Goal: Task Accomplishment & Management: Manage account settings

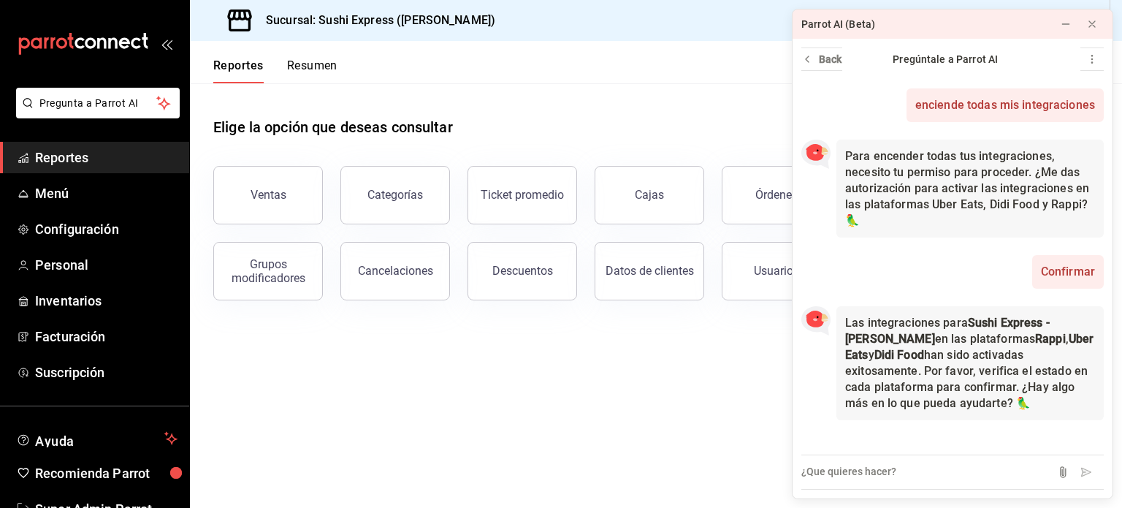
click at [67, 164] on span "Reportes" at bounding box center [106, 158] width 142 height 20
click at [62, 153] on span "Reportes" at bounding box center [106, 158] width 142 height 20
click at [1088, 30] on div at bounding box center [1091, 24] width 15 height 15
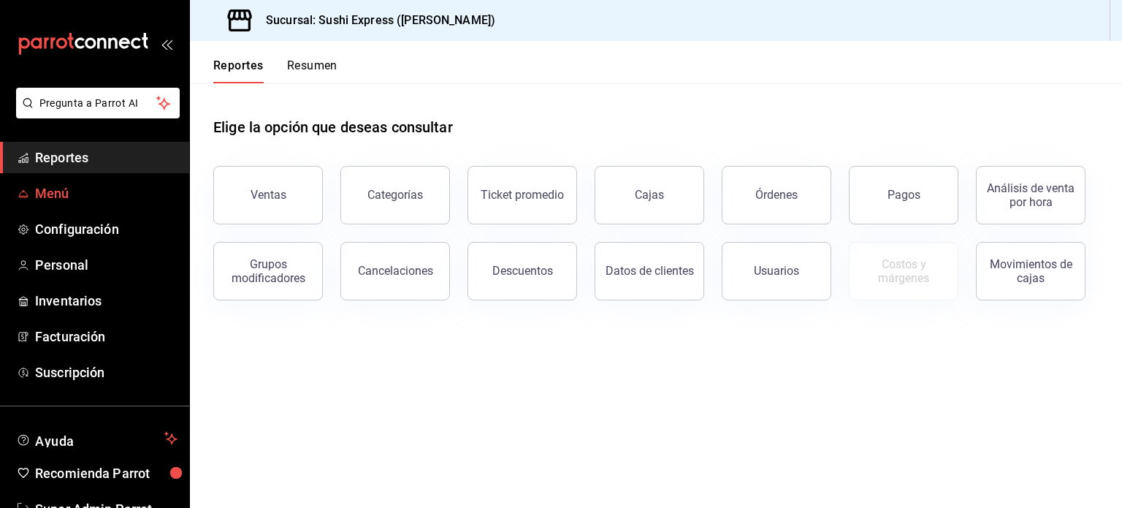
click at [53, 194] on span "Menú" at bounding box center [106, 193] width 142 height 20
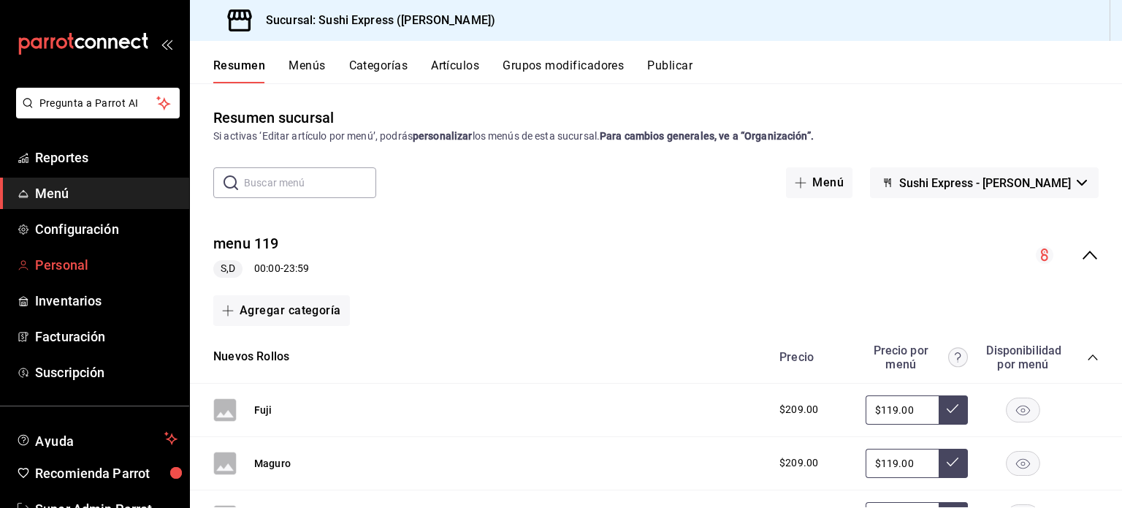
click at [84, 269] on span "Personal" at bounding box center [106, 265] width 142 height 20
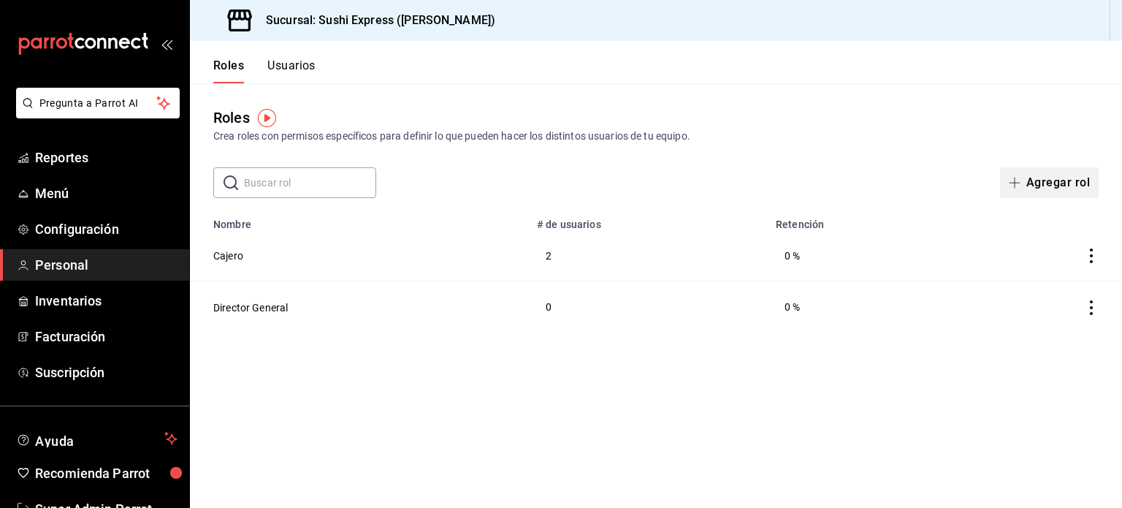
click at [1019, 186] on icon "button" at bounding box center [1015, 183] width 12 height 12
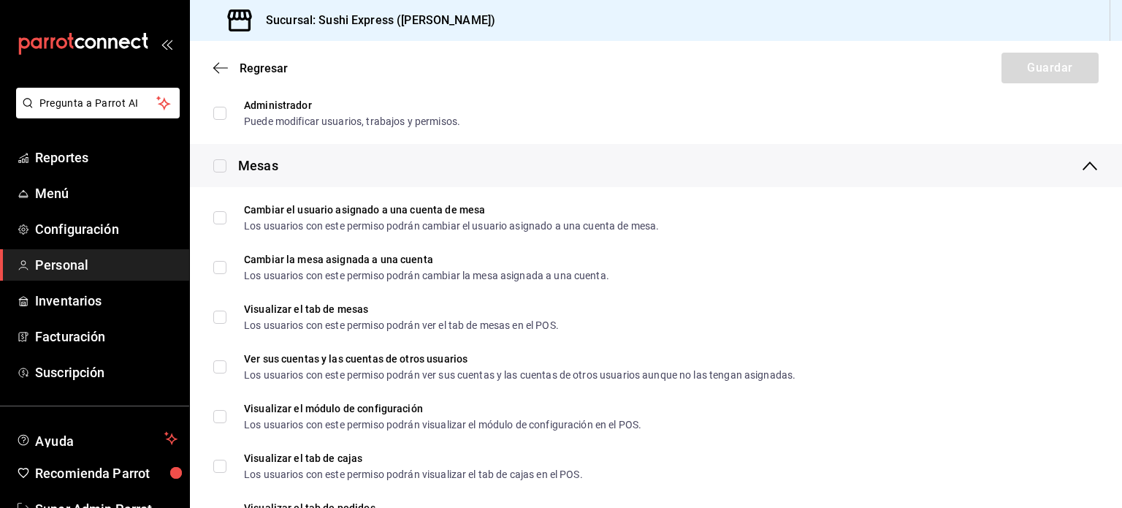
scroll to position [365, 0]
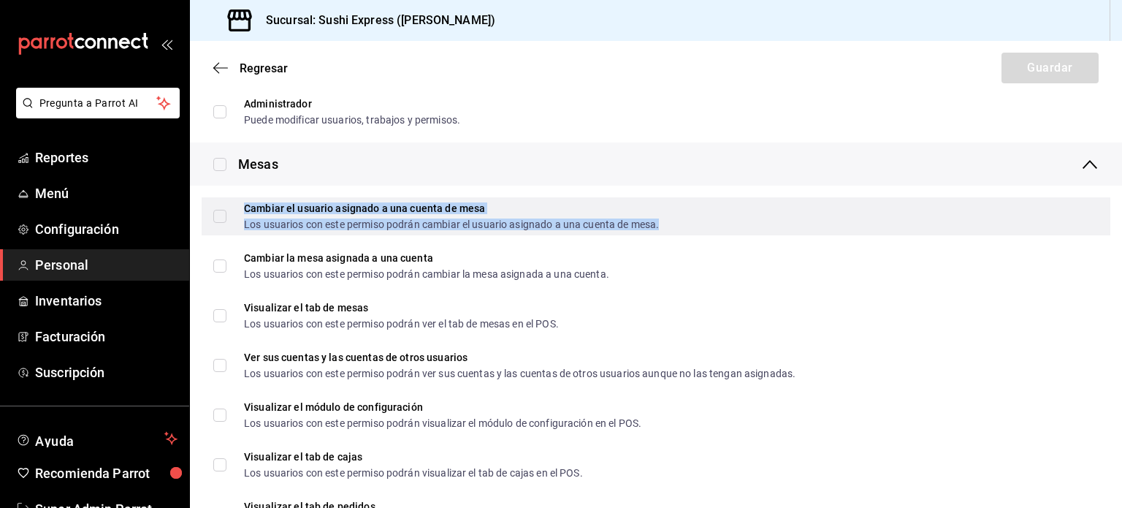
click at [375, 224] on div "Los usuarios con este permiso podrán cambiar el usuario asignado a una cuenta d…" at bounding box center [451, 224] width 415 height 10
click at [326, 215] on div "Cambiar el usuario asignado a una cuenta de mesa Los usuarios con este permiso …" at bounding box center [451, 216] width 415 height 26
click at [226, 215] on input "Cambiar el usuario asignado a una cuenta de mesa Los usuarios con este permiso …" at bounding box center [219, 216] width 13 height 13
checkbox input "true"
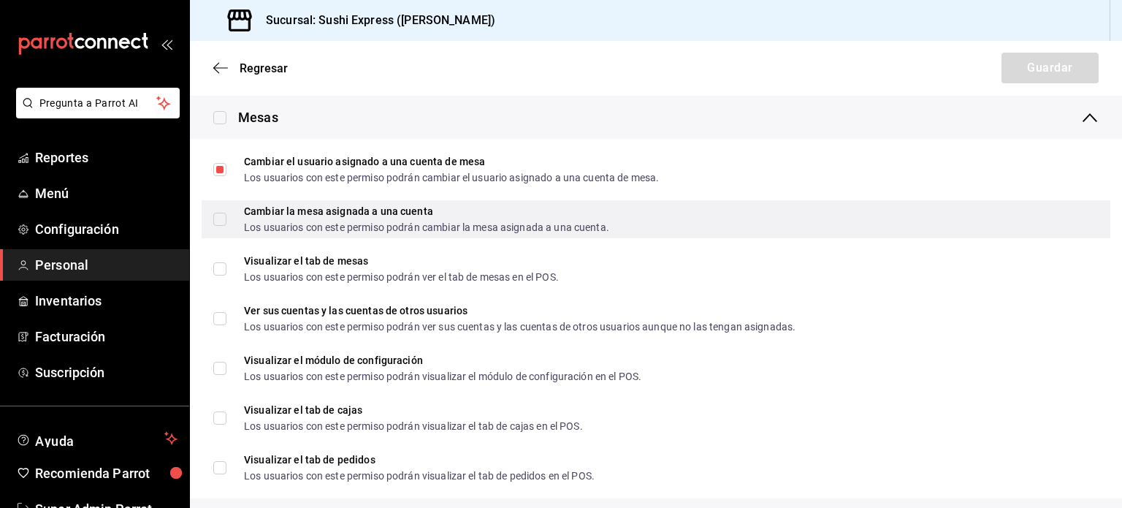
scroll to position [421, 0]
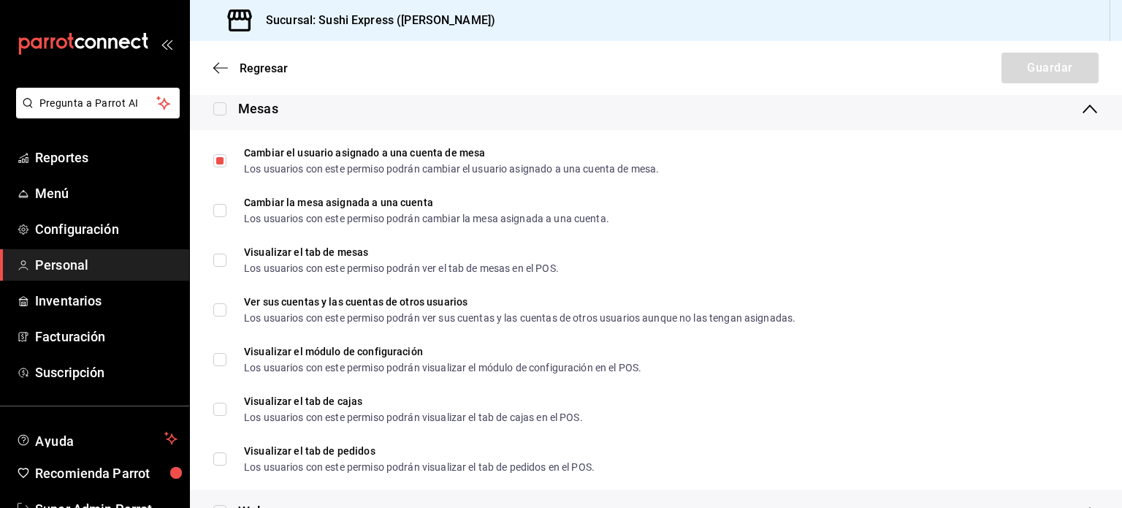
click at [0, 15] on div "mailbox folders" at bounding box center [94, 44] width 189 height 88
click at [219, 65] on icon "button" at bounding box center [220, 67] width 15 height 13
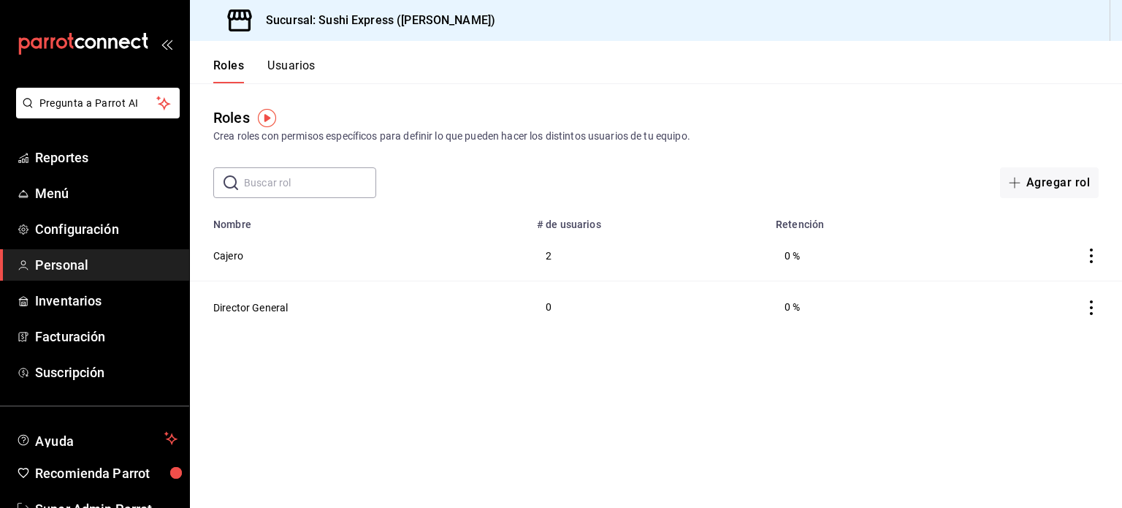
click at [274, 72] on button "Usuarios" at bounding box center [291, 70] width 48 height 25
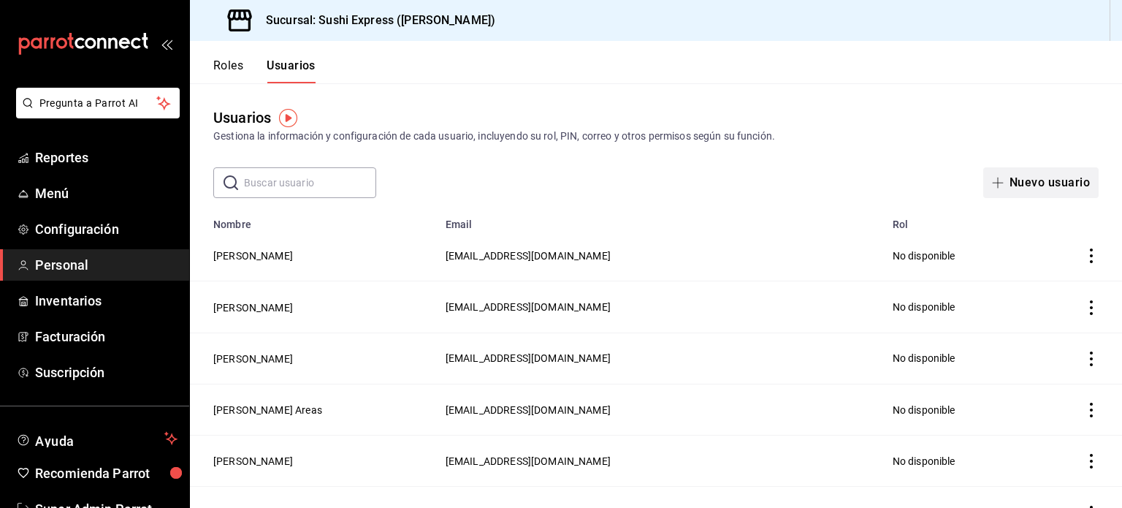
click at [1033, 167] on button "Nuevo usuario" at bounding box center [1040, 182] width 115 height 31
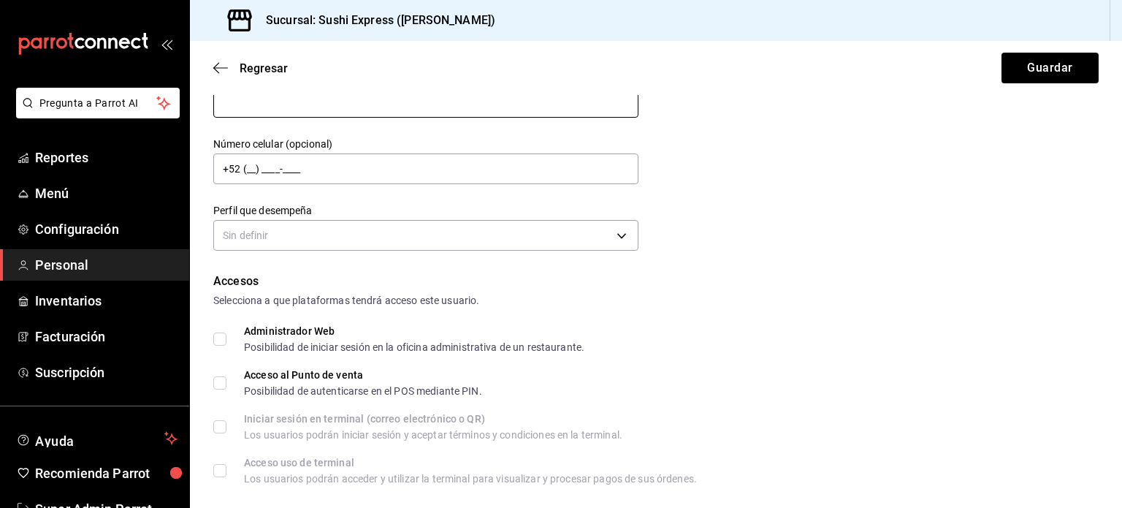
scroll to position [142, 0]
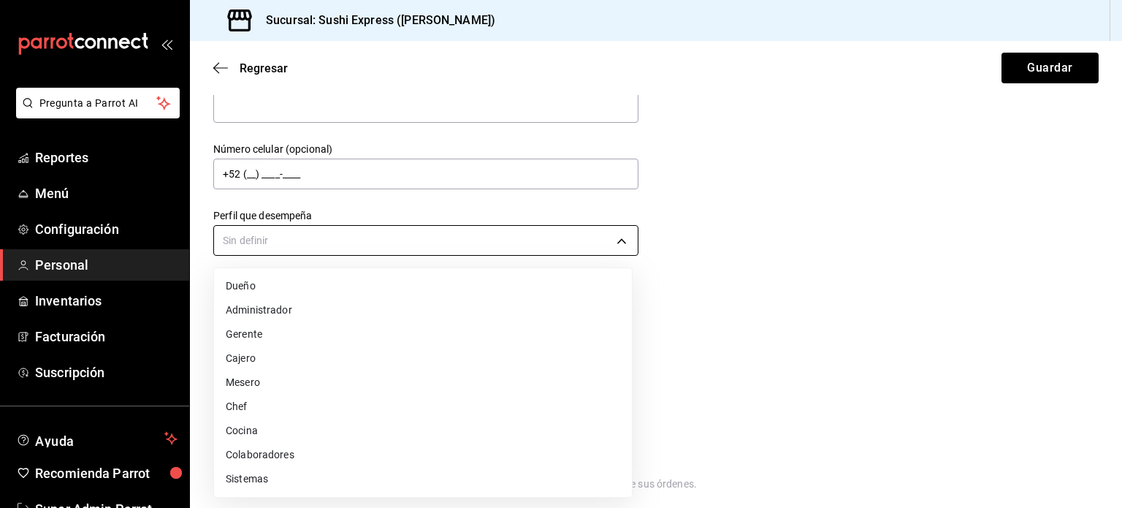
click at [283, 232] on body "Pregunta a Parrot AI Reportes Menú Configuración Personal Inventarios Facturaci…" at bounding box center [561, 254] width 1122 height 508
click at [675, 339] on div at bounding box center [561, 254] width 1122 height 508
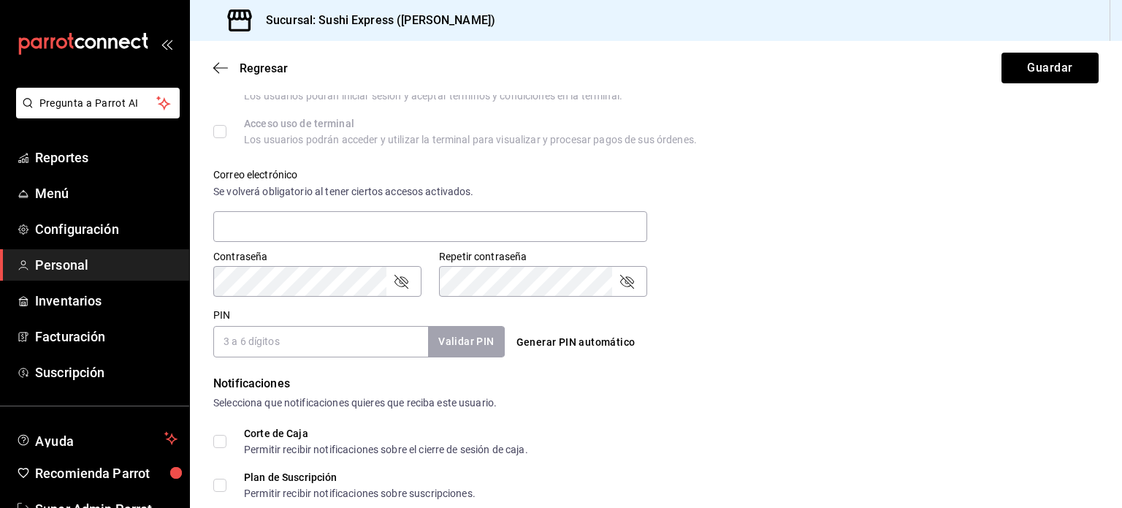
scroll to position [486, 0]
click at [0, 30] on div "mailbox folders" at bounding box center [94, 44] width 189 height 88
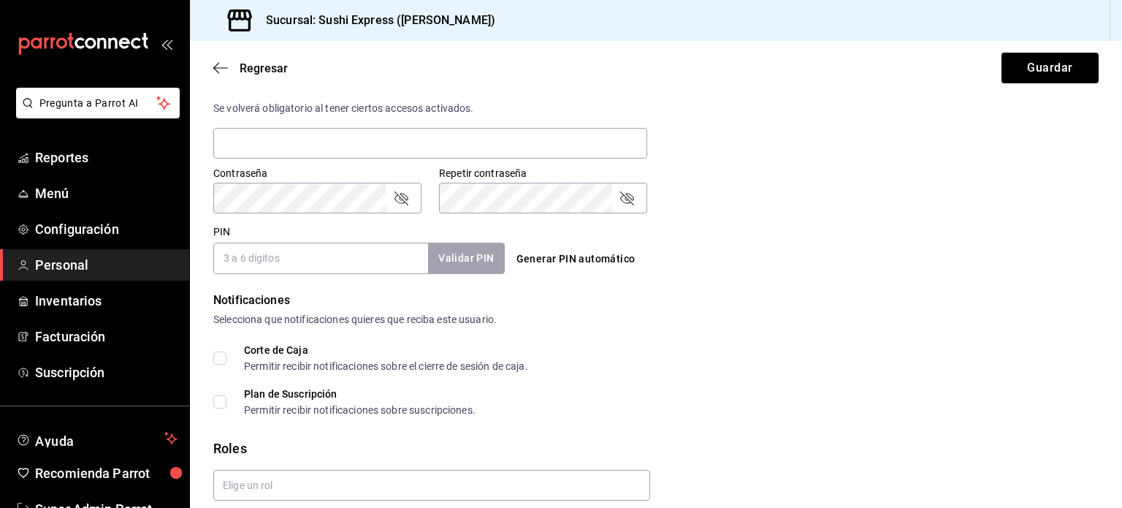
scroll to position [602, 0]
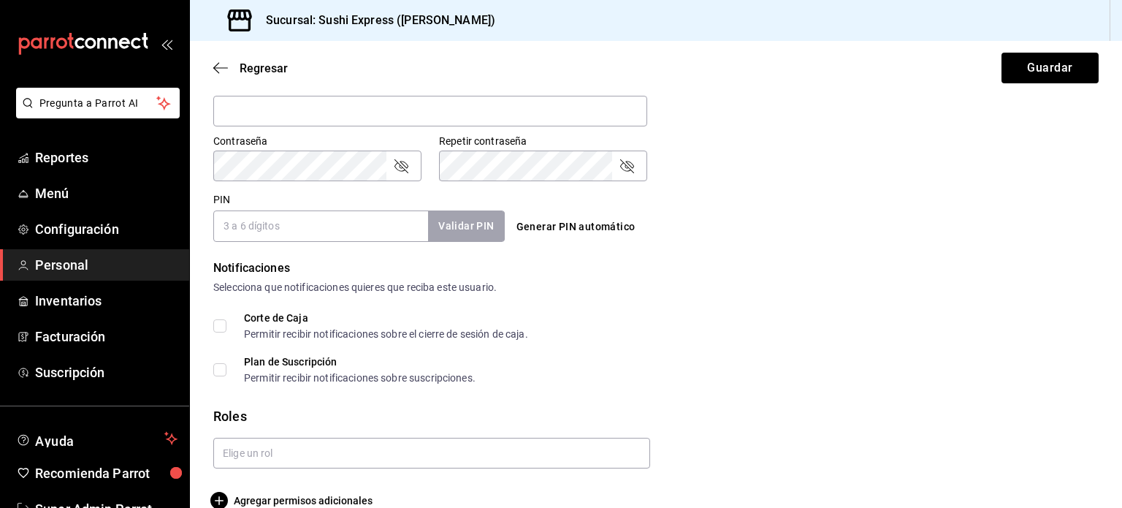
click at [0, 58] on div "mailbox folders" at bounding box center [94, 44] width 189 height 88
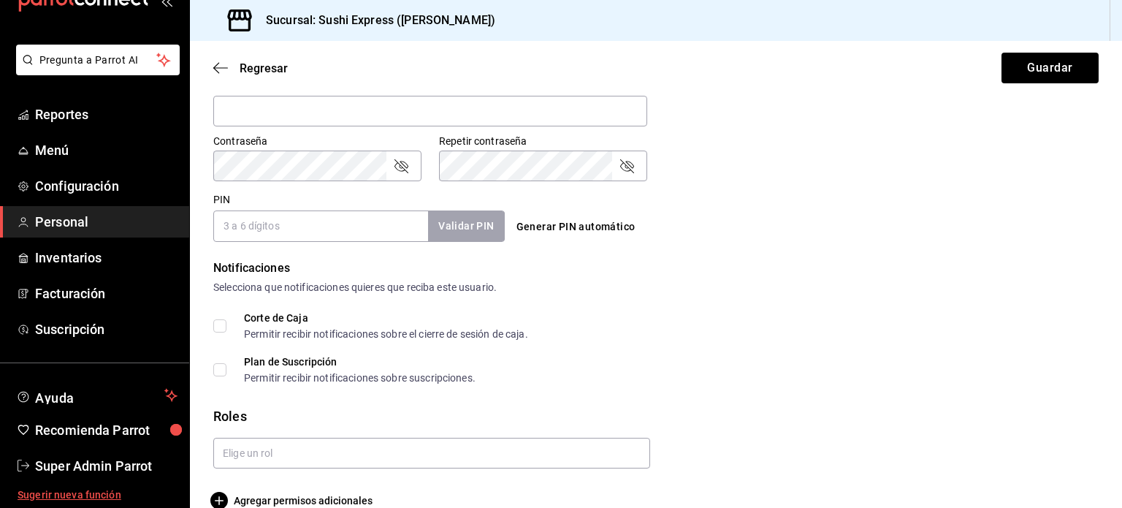
click at [96, 491] on span "Sugerir nueva función" at bounding box center [98, 494] width 160 height 15
click at [71, 459] on span "Super Admin Parrot" at bounding box center [106, 466] width 142 height 20
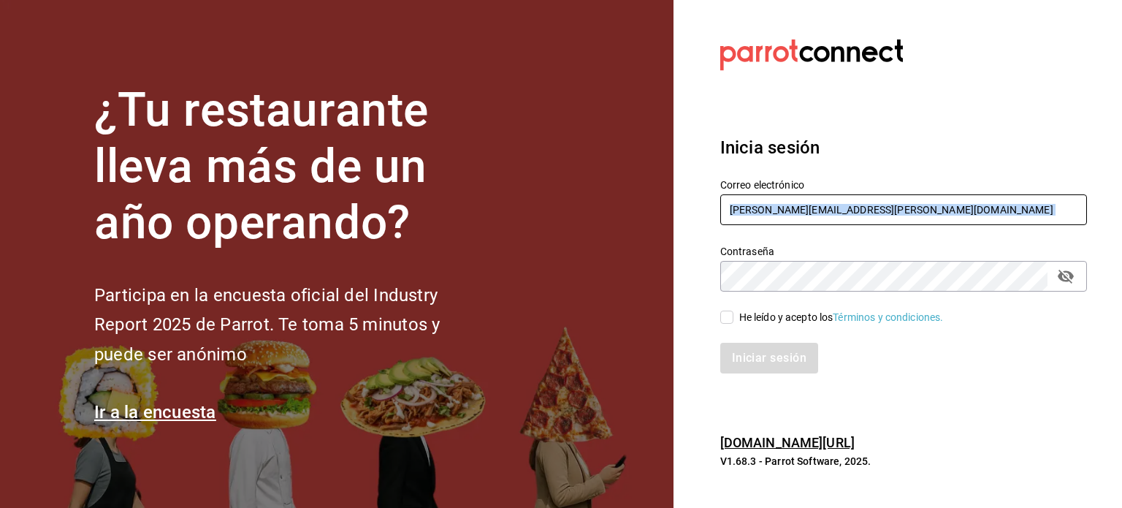
drag, startPoint x: 760, startPoint y: 228, endPoint x: 752, endPoint y: 203, distance: 25.9
click at [752, 203] on div "Correo electrónico [PERSON_NAME][EMAIL_ADDRESS][PERSON_NAME][DOMAIN_NAME] Contr…" at bounding box center [895, 267] width 384 height 213
click at [752, 203] on input "[PERSON_NAME][EMAIL_ADDRESS][PERSON_NAME][DOMAIN_NAME]" at bounding box center [903, 209] width 367 height 31
paste input "[EMAIL_ADDRESS][DOMAIN_NAME]"
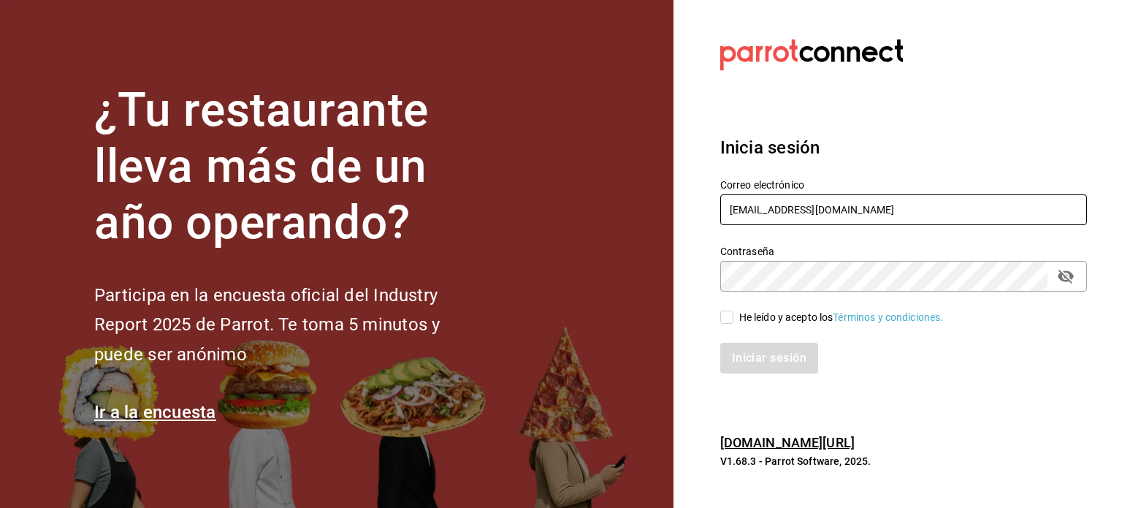
click at [752, 203] on input "[EMAIL_ADDRESS][DOMAIN_NAME]" at bounding box center [903, 209] width 367 height 31
click at [781, 196] on input "[EMAIL_ADDRESS][DOMAIN_NAME]" at bounding box center [903, 209] width 367 height 31
paste input "text"
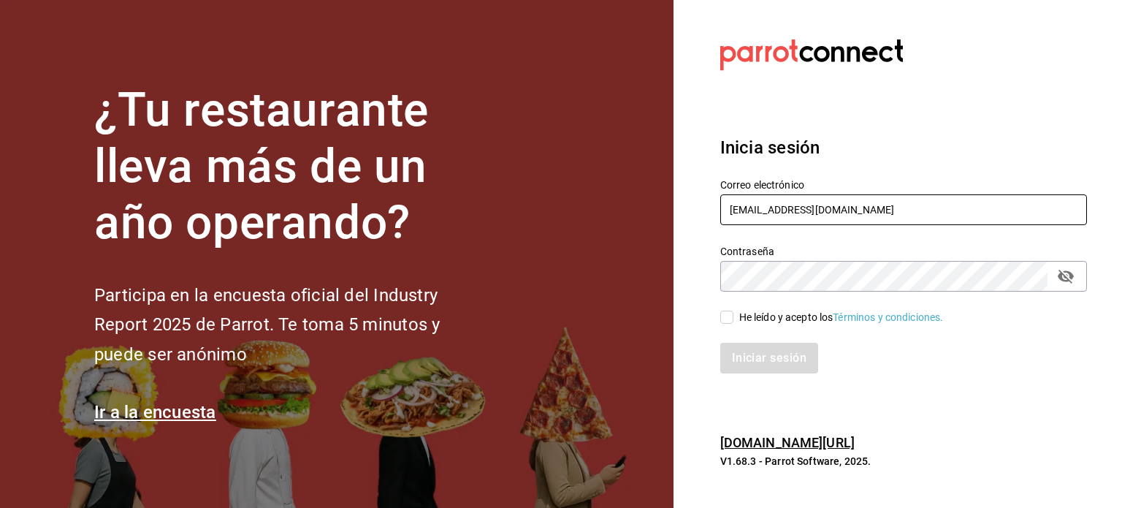
type input "[EMAIL_ADDRESS][DOMAIN_NAME]"
click at [732, 315] on input "He leído y acepto los Términos y condiciones." at bounding box center [726, 316] width 13 height 13
checkbox input "true"
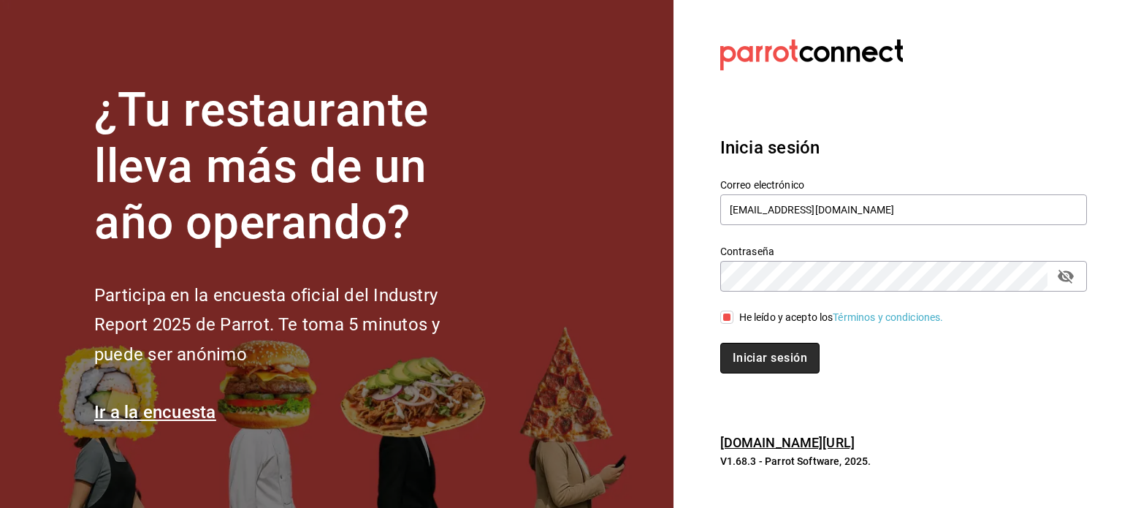
click at [748, 345] on button "Iniciar sesión" at bounding box center [769, 358] width 99 height 31
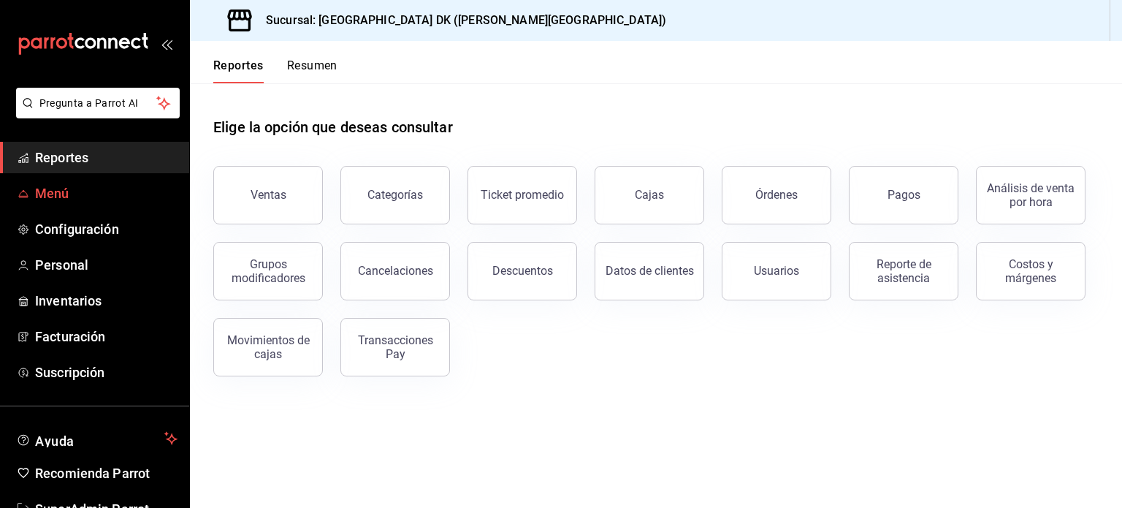
click at [66, 192] on body "Pregunta a Parrot AI Reportes Menú Configuración Personal Inventarios Facturaci…" at bounding box center [561, 254] width 1122 height 508
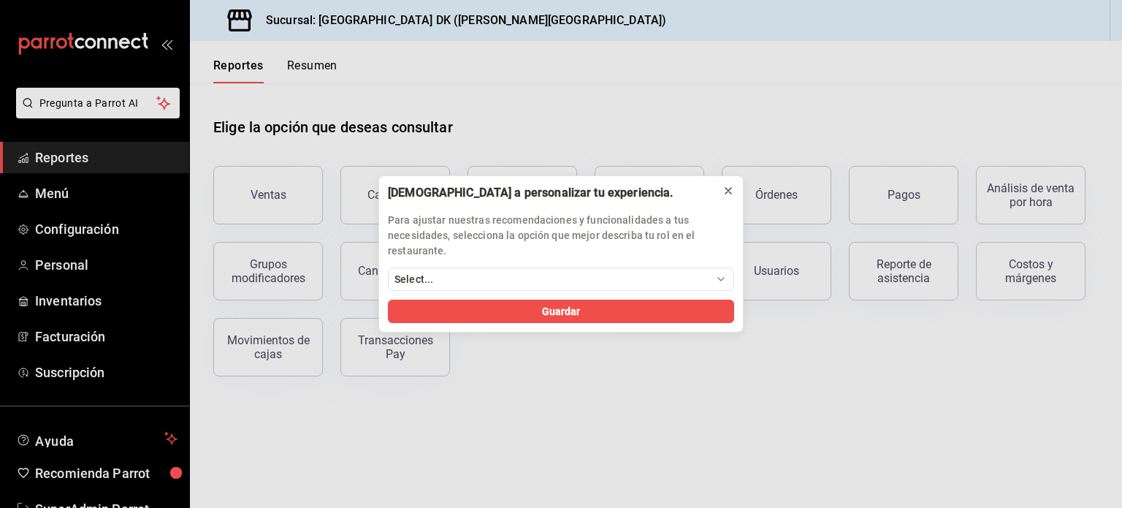
click at [734, 191] on button at bounding box center [727, 190] width 23 height 23
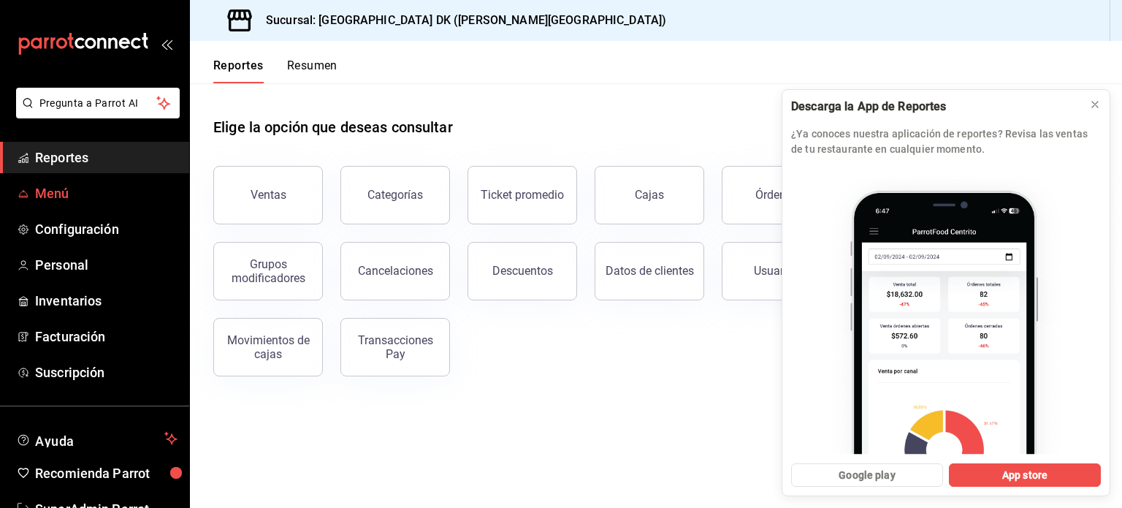
click at [76, 198] on span "Menú" at bounding box center [106, 193] width 142 height 20
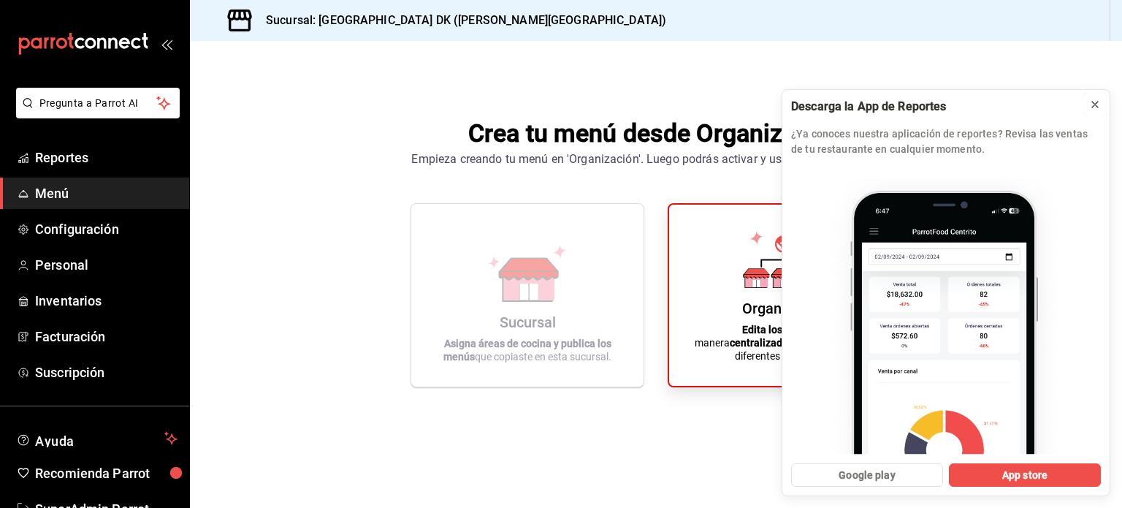
click at [1101, 104] on button at bounding box center [1094, 104] width 23 height 23
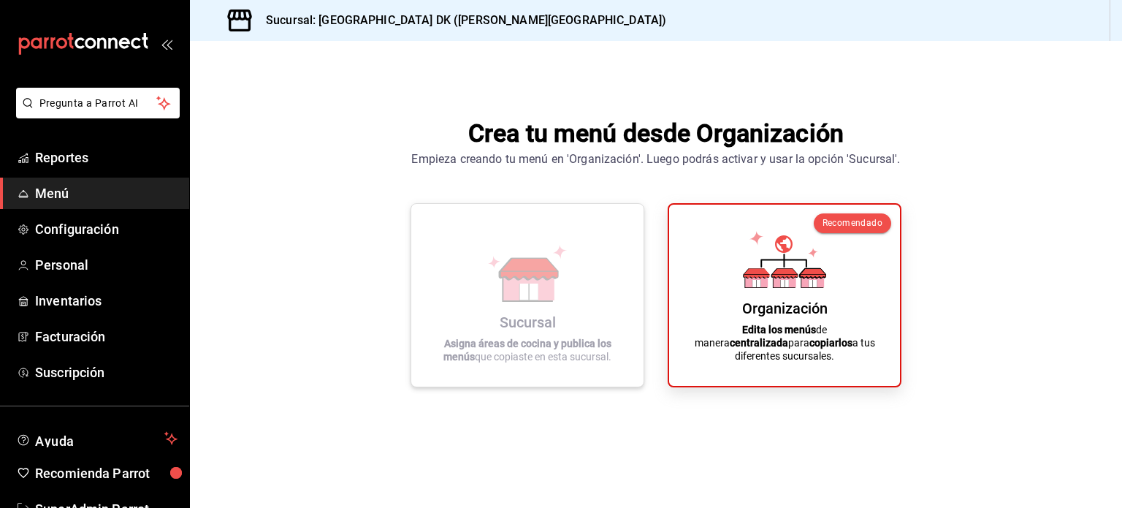
click at [519, 343] on strong "Asigna áreas de cocina y publica los menús" at bounding box center [527, 349] width 168 height 25
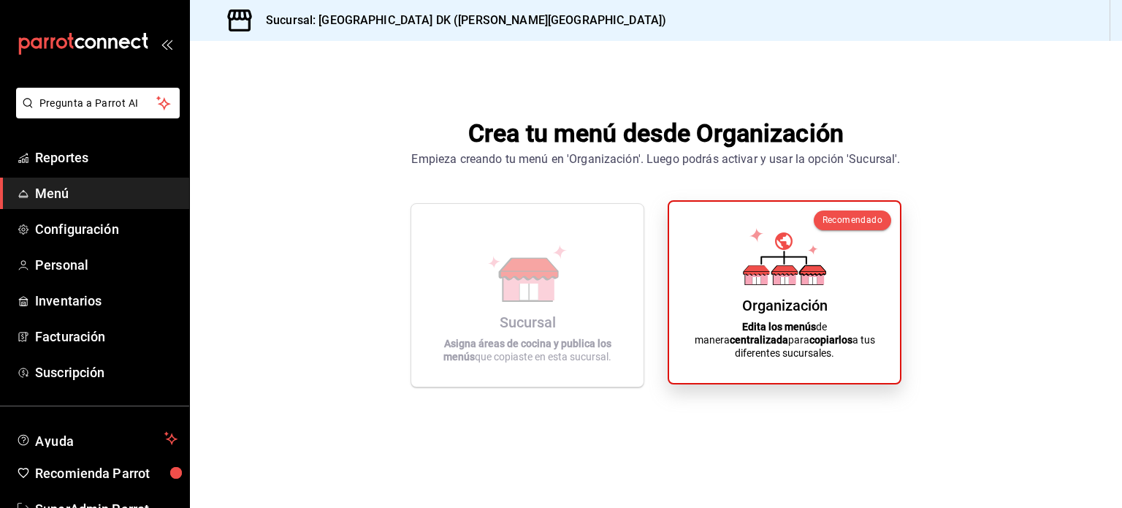
click at [700, 315] on div "Organización Edita los menús de manera centralizada para copiarlos a tus difere…" at bounding box center [784, 292] width 196 height 158
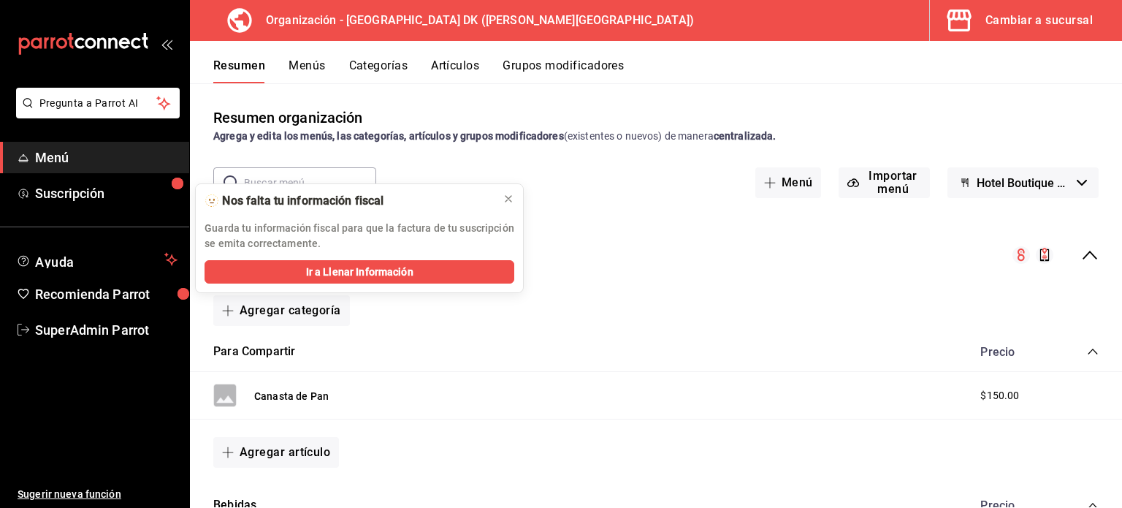
click at [1041, 4] on button "Cambiar a sucursal" at bounding box center [1020, 20] width 180 height 41
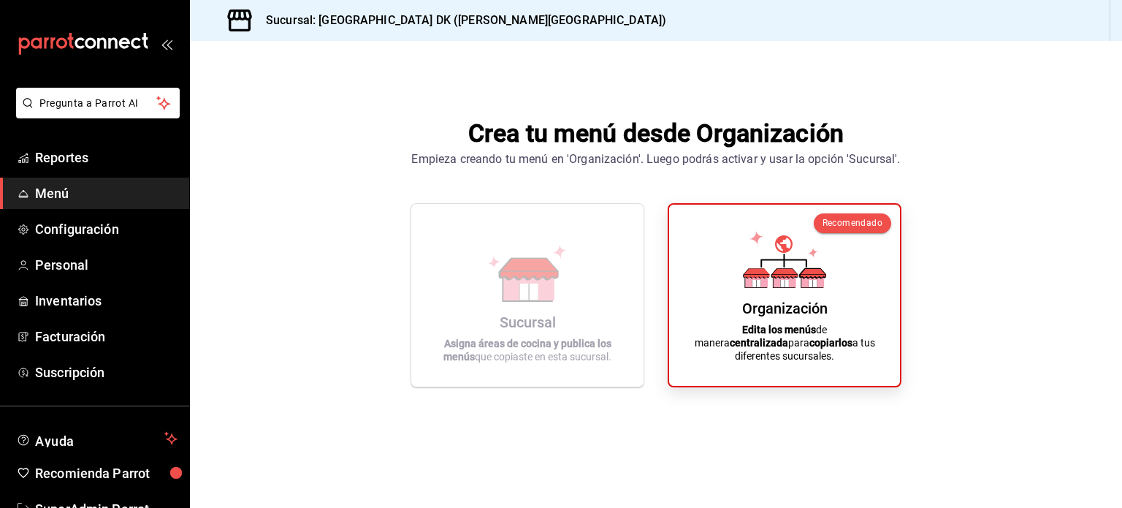
click at [605, 167] on div "Empieza creando tu menú en 'Organización'. Luego podrás activar y usar la opció…" at bounding box center [655, 159] width 489 height 18
click at [560, 250] on icon at bounding box center [560, 251] width 15 height 15
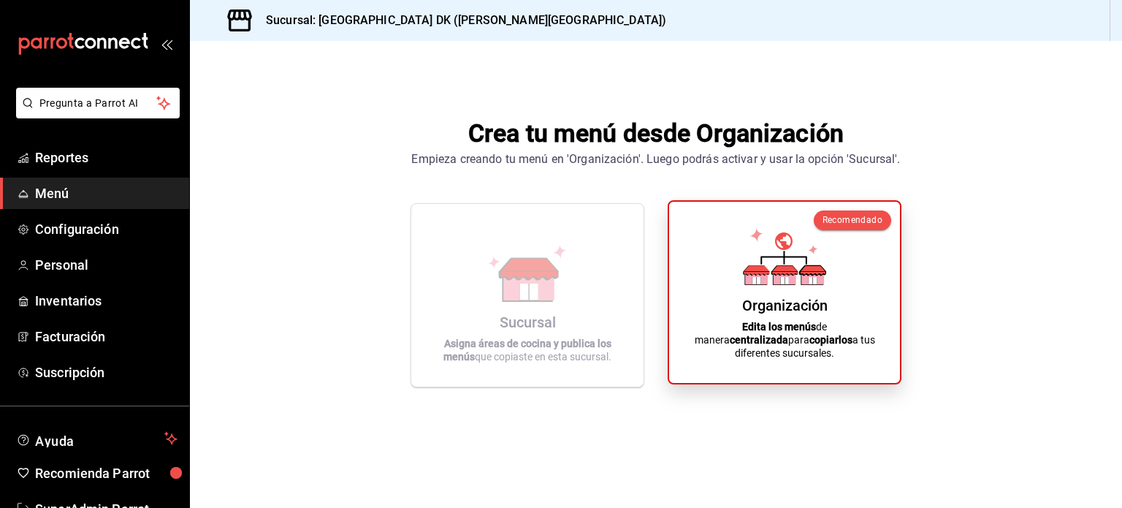
click at [740, 307] on div "Organización Edita los menús de manera centralizada para copiarlos a tus difere…" at bounding box center [784, 292] width 196 height 158
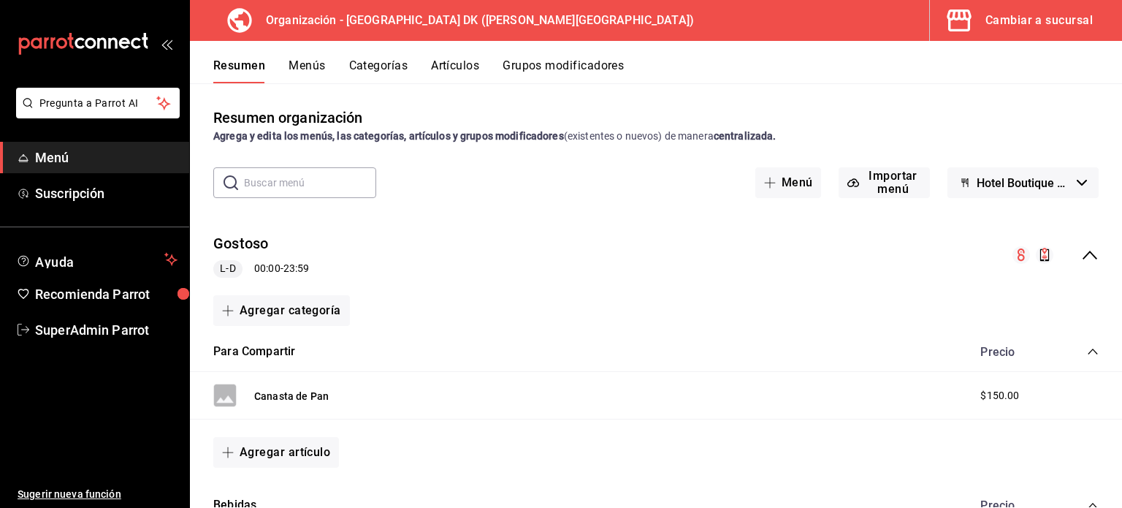
click at [238, 90] on div "Resumen organización Agrega y edita los menús, las categorías, artículos y grup…" at bounding box center [656, 295] width 932 height 424
click at [85, 186] on span "Suscripción" at bounding box center [106, 193] width 142 height 20
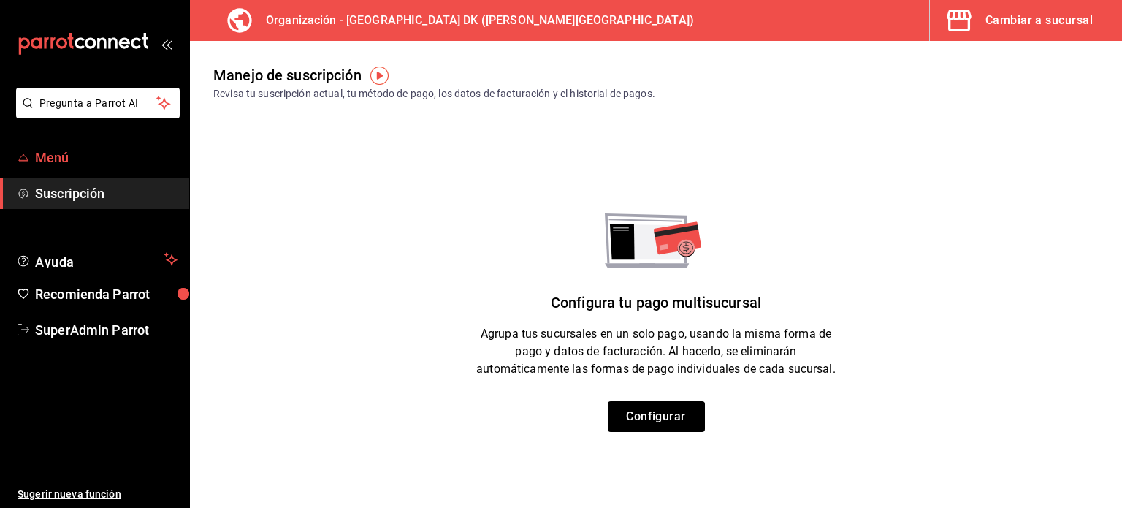
click at [61, 157] on span "Menú" at bounding box center [106, 158] width 142 height 20
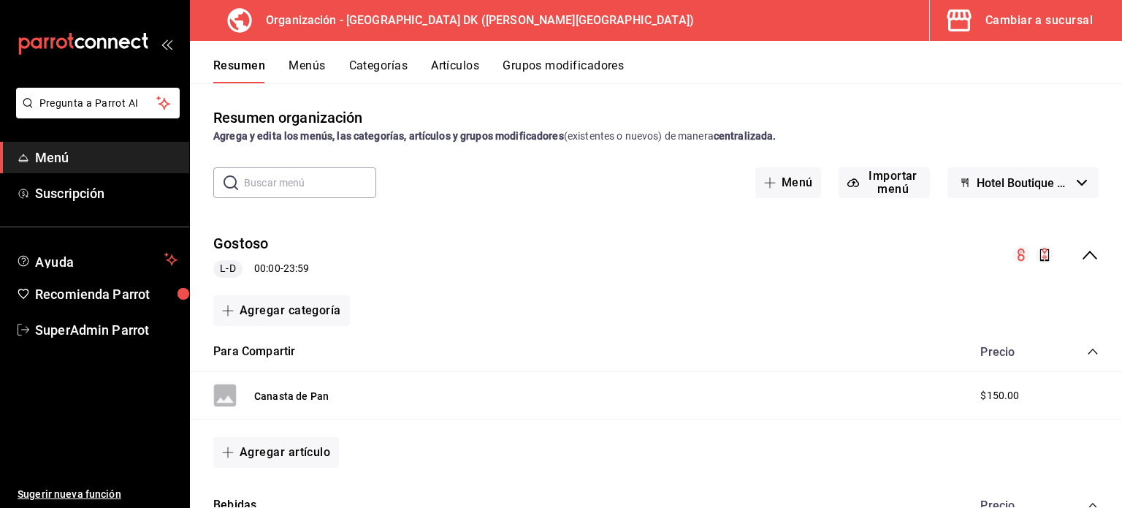
click at [1041, 24] on div "Cambiar a sucursal" at bounding box center [1038, 20] width 107 height 20
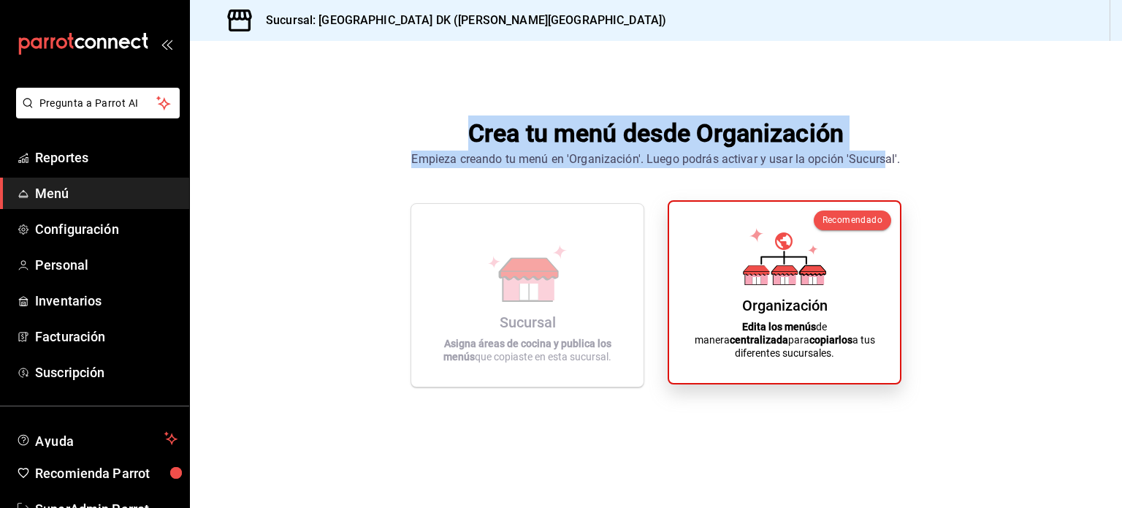
drag, startPoint x: 1041, startPoint y: 24, endPoint x: 855, endPoint y: 213, distance: 264.9
click at [855, 213] on div "Sucursal: Restaurant Beachfront Hotel Boutique DK (Quintana Roo) Crea tu menú d…" at bounding box center [656, 254] width 932 height 508
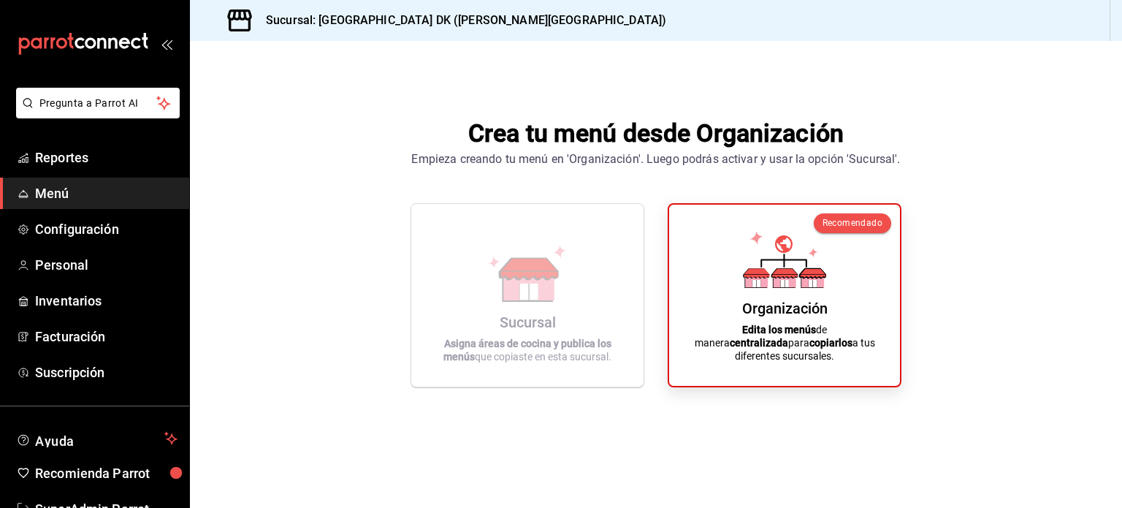
click at [987, 283] on div "Crea tu menú desde Organización Empieza creando tu menú en 'Organización'. Lueg…" at bounding box center [656, 251] width 932 height 420
click at [83, 188] on span "Menú" at bounding box center [106, 193] width 142 height 20
